Goal: Task Accomplishment & Management: Use online tool/utility

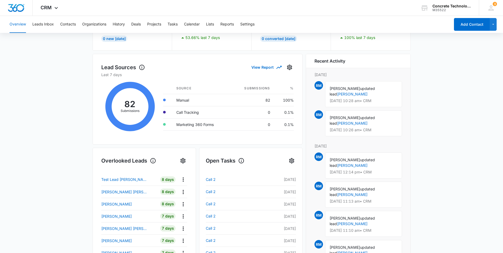
scroll to position [53, 0]
click at [44, 24] on button "Leads Inbox" at bounding box center [42, 24] width 21 height 17
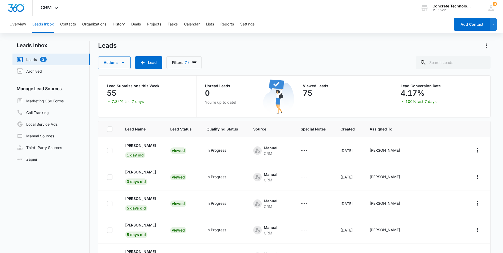
click at [30, 59] on link "Leads 2" at bounding box center [32, 59] width 30 height 6
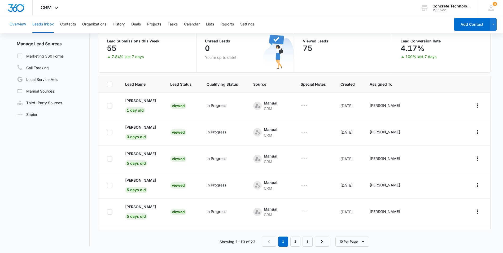
click at [16, 25] on button "Overview" at bounding box center [18, 24] width 16 height 17
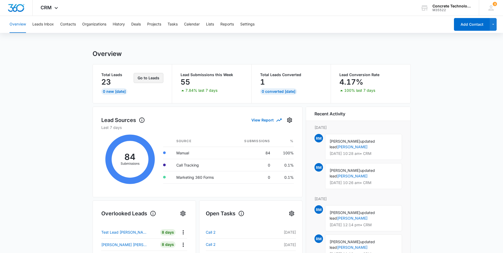
click at [152, 79] on button "Go to Leads" at bounding box center [149, 78] width 30 height 10
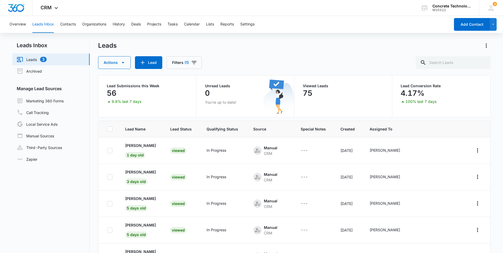
click at [31, 59] on link "Leads 3" at bounding box center [32, 59] width 30 height 6
click at [41, 60] on link "Leads 3" at bounding box center [32, 59] width 30 height 6
click at [30, 61] on link "Leads 3" at bounding box center [32, 59] width 30 height 6
click at [29, 60] on link "Leads 3" at bounding box center [32, 59] width 30 height 6
click at [21, 61] on link "Leads 3" at bounding box center [32, 59] width 30 height 6
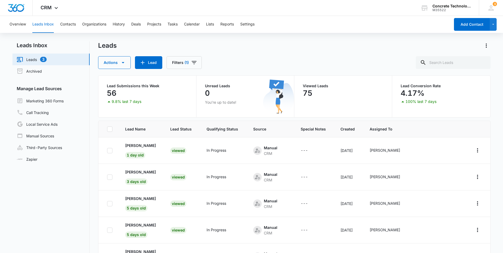
click at [44, 59] on link "Leads 3" at bounding box center [32, 59] width 30 height 6
click at [15, 25] on button "Overview" at bounding box center [18, 24] width 16 height 17
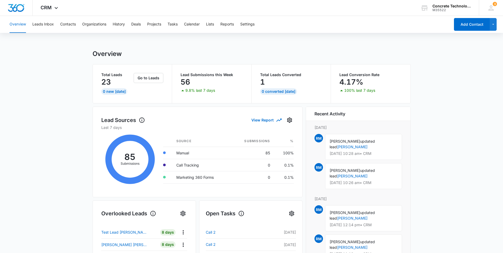
click at [481, 68] on main "Overview Total Leads 23 0 New [DATE] Go to Leads Lead Submissions this Week 56 …" at bounding box center [251, 254] width 503 height 408
